Goal: Task Accomplishment & Management: Use online tool/utility

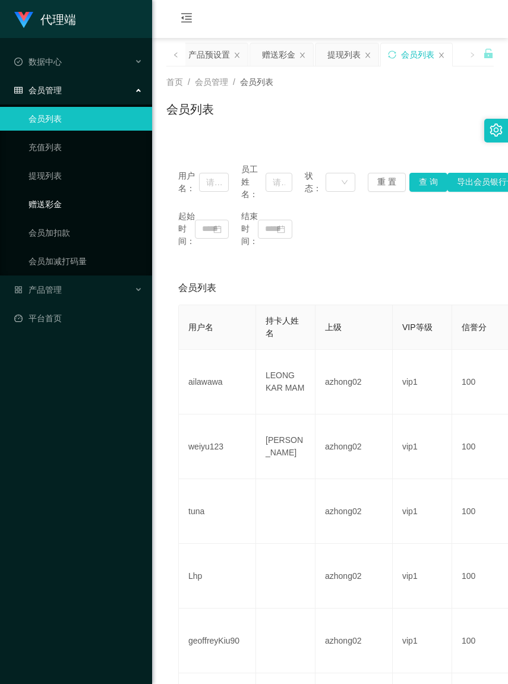
click at [61, 202] on link "赠送彩金" at bounding box center [86, 204] width 114 height 24
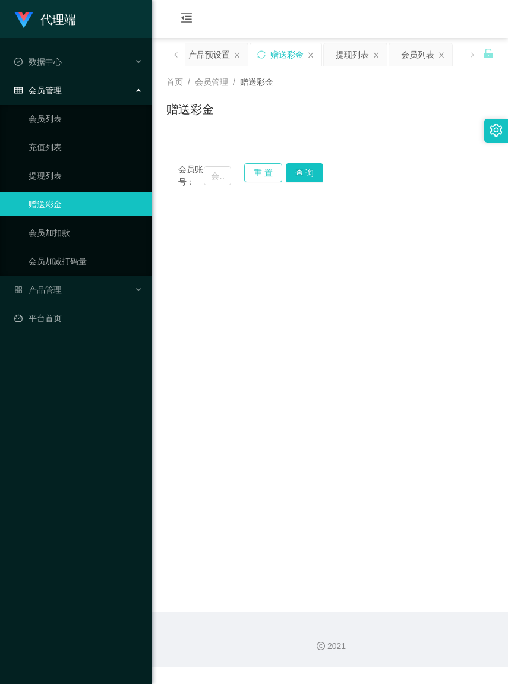
click at [255, 173] on button "重 置" at bounding box center [263, 172] width 38 height 19
click at [208, 181] on input "text" at bounding box center [217, 175] width 27 height 19
paste input "早上好 9:00-9:20分请在【交流8群】发送【签到】两字截图给我为您录入系统派发相对应奖励，累计签到3天免费领取【冷暖风扇】，感谢您对商家活动的支持！"
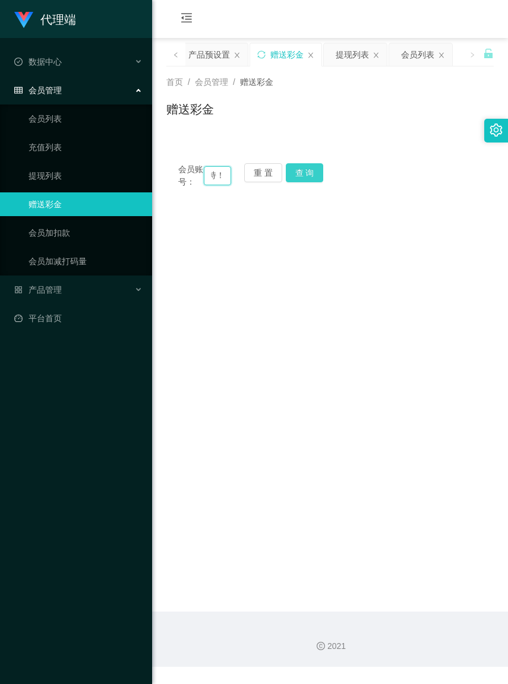
type input "早上好 9:00-9:20分请在【交流8群】发送【签到】两字截图给我为您录入系统派发相对应奖励，累计签到3天免费领取【冷暖风扇】，感谢您对商家活动的支持！"
click at [299, 175] on button "查 询" at bounding box center [305, 172] width 38 height 19
click at [259, 176] on button "重 置" at bounding box center [263, 172] width 38 height 19
click at [208, 182] on input "text" at bounding box center [217, 175] width 27 height 19
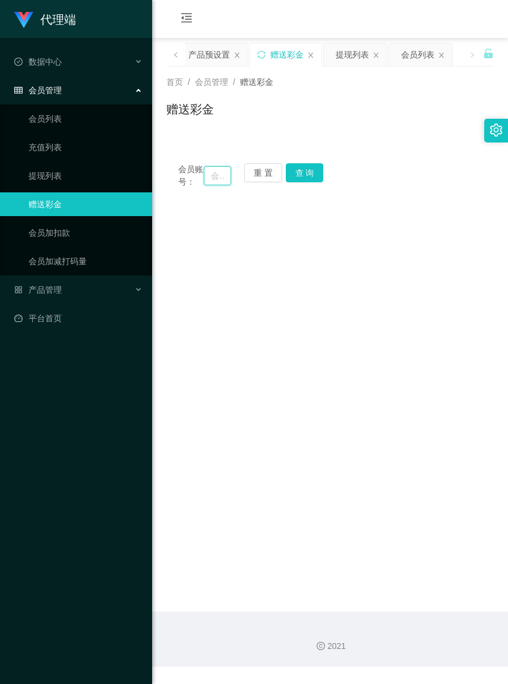
paste input "ziying"
type input "ziying"
click at [301, 163] on button "查 询" at bounding box center [305, 172] width 38 height 19
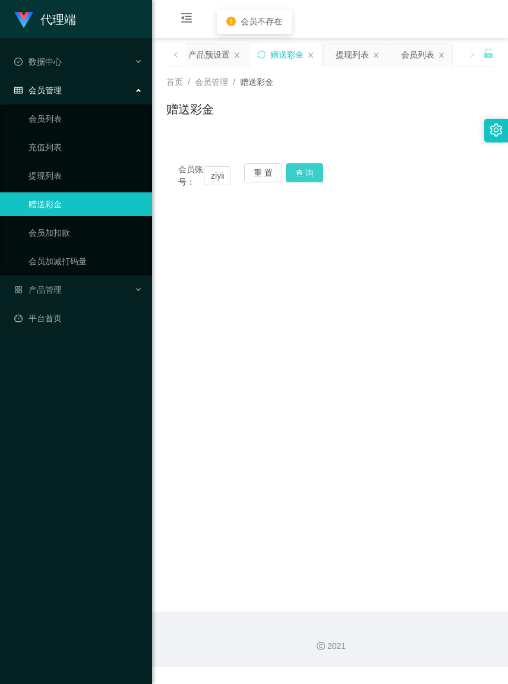
click at [301, 165] on button "查 询" at bounding box center [305, 172] width 38 height 19
click at [278, 171] on button "重 置" at bounding box center [263, 172] width 38 height 19
click at [207, 179] on input "text" at bounding box center [217, 175] width 27 height 19
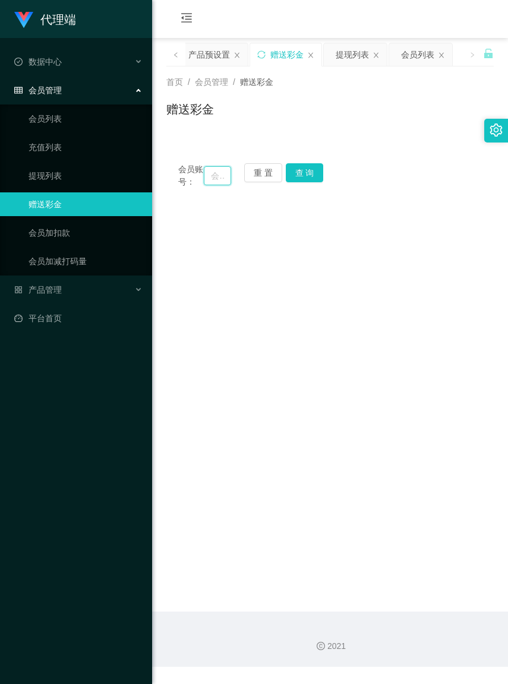
paste input "ziying"
type input "ziying"
click at [303, 180] on button "查 询" at bounding box center [305, 172] width 38 height 19
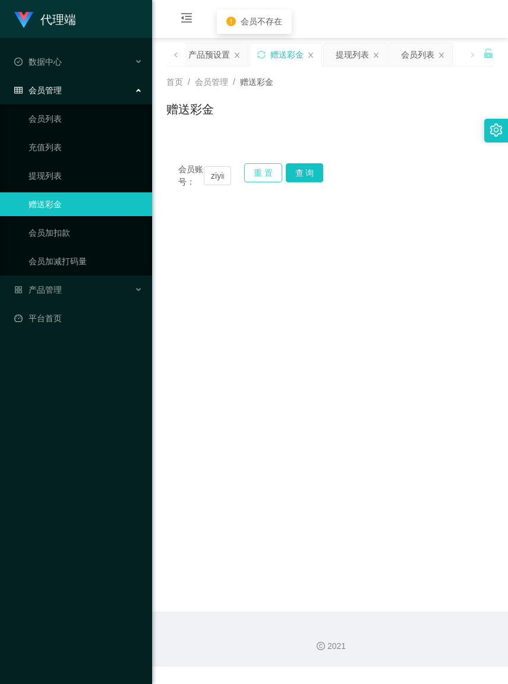
click at [260, 169] on button "重 置" at bounding box center [263, 172] width 38 height 19
click at [207, 180] on input "text" at bounding box center [217, 175] width 27 height 19
paste input "ziying"
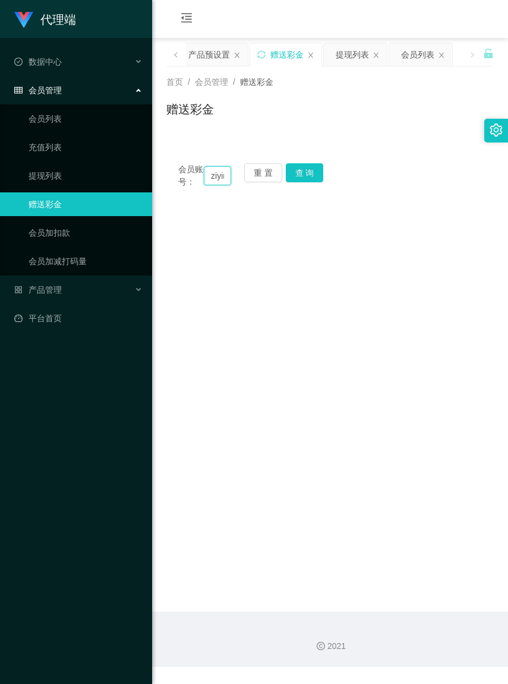
scroll to position [0, 12]
type input "ziying"
click at [312, 176] on button "查 询" at bounding box center [305, 172] width 38 height 19
click at [268, 174] on button "重 置" at bounding box center [263, 172] width 38 height 19
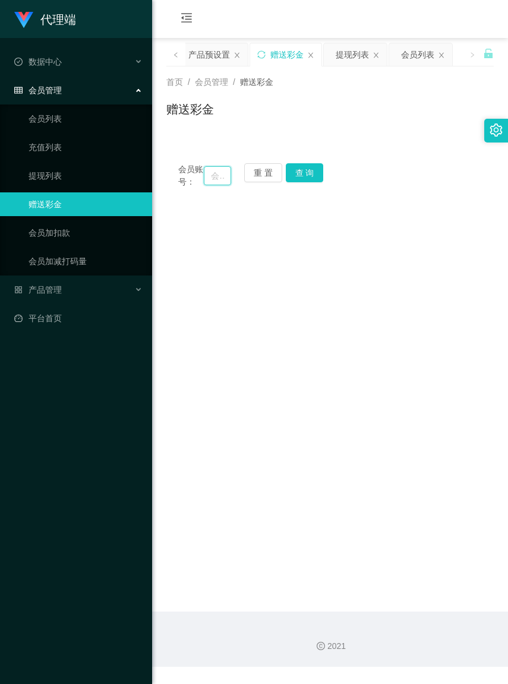
click at [208, 182] on input "text" at bounding box center [217, 175] width 27 height 19
click at [207, 182] on input "text" at bounding box center [217, 175] width 27 height 19
paste input "ziying"
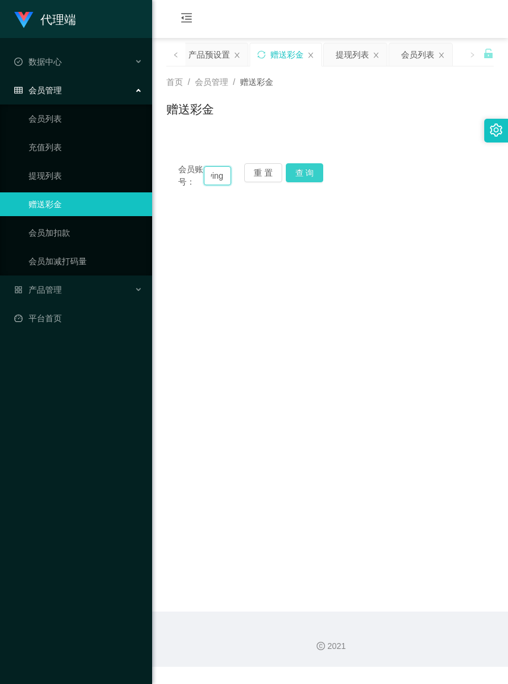
type input "ziying"
click at [311, 168] on button "查 询" at bounding box center [305, 172] width 38 height 19
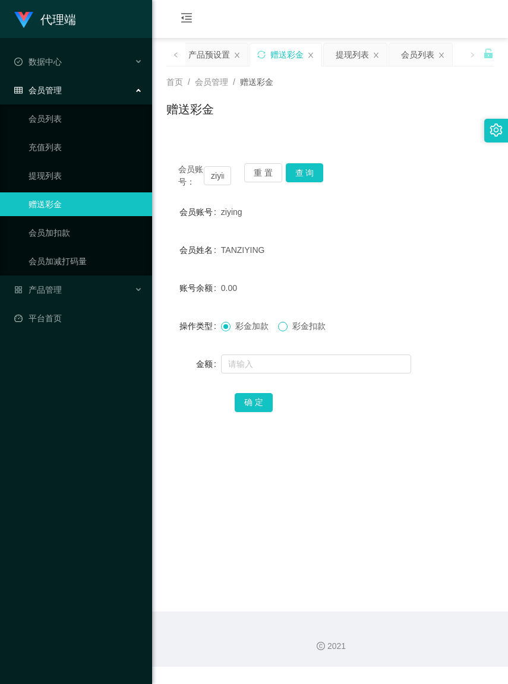
click at [284, 331] on span at bounding box center [283, 327] width 10 height 10
click at [263, 374] on input "text" at bounding box center [316, 364] width 190 height 19
type input "200"
click at [244, 412] on button "确 定" at bounding box center [254, 402] width 38 height 19
